Goal: Use online tool/utility

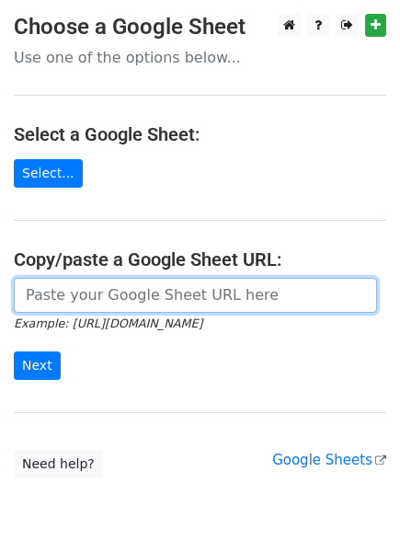
click at [67, 304] on input "url" at bounding box center [195, 295] width 363 height 35
paste input "https://docs.google.com/spreadsheets/d/1XrLD0ty8sikoU-un32t4wym2BR9B4Dz-8mBYftN…"
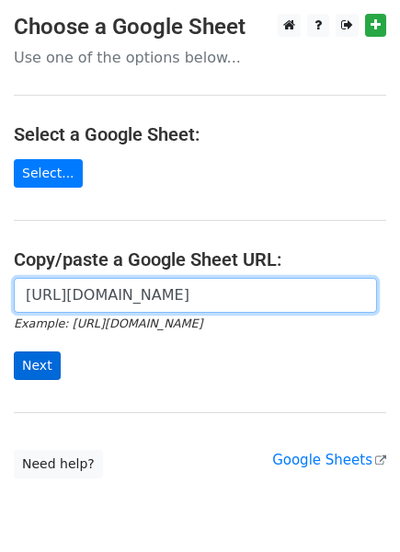
type input "https://docs.google.com/spreadsheets/d/1XrLD0ty8sikoU-un32t4wym2BR9B4Dz-8mBYftN…"
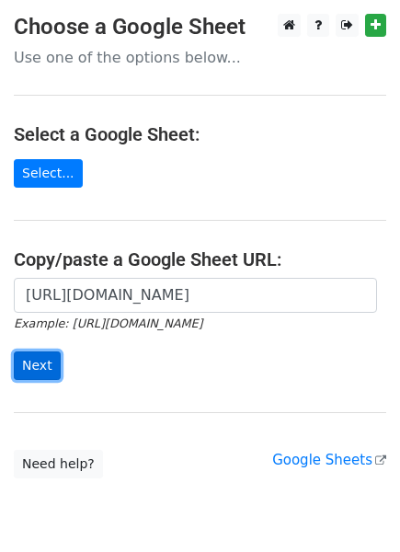
scroll to position [0, 0]
click at [34, 369] on input "Next" at bounding box center [37, 365] width 47 height 29
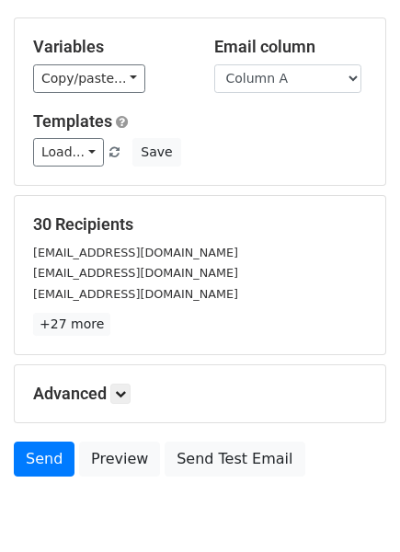
scroll to position [236, 0]
